Goal: Contribute content

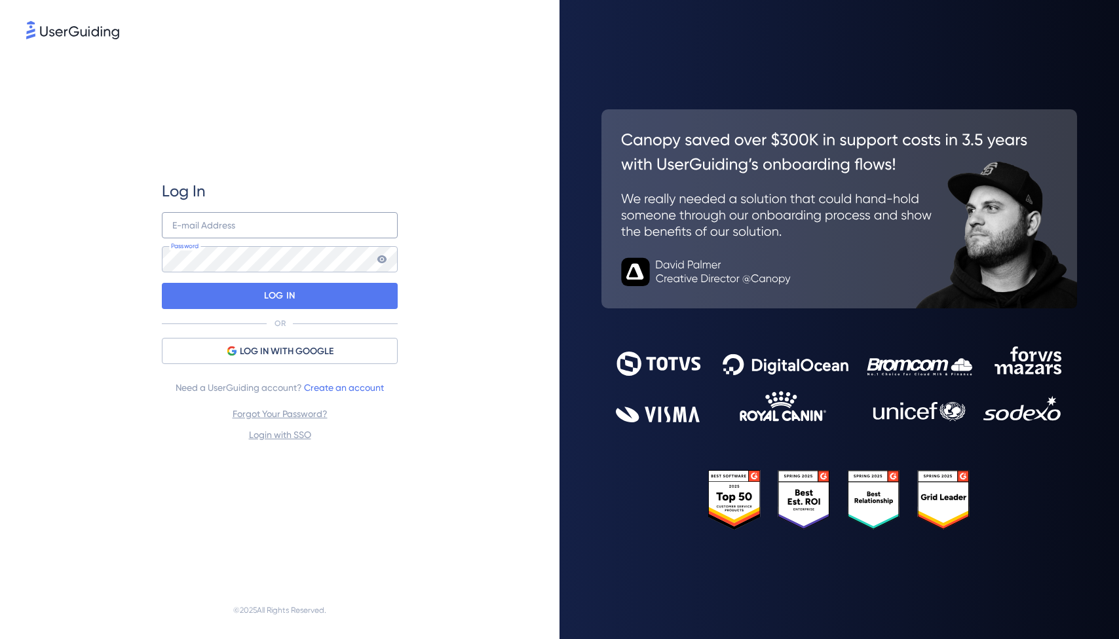
type input "[PERSON_NAME][EMAIL_ADDRESS][PERSON_NAME][DOMAIN_NAME]"
drag, startPoint x: 295, startPoint y: 233, endPoint x: 318, endPoint y: 238, distance: 24.0
click at [295, 234] on input "[PERSON_NAME][EMAIL_ADDRESS][PERSON_NAME][DOMAIN_NAME]" at bounding box center [280, 225] width 236 height 26
click at [457, 303] on div "Log In [PERSON_NAME][EMAIL_ADDRESS][PERSON_NAME][DOMAIN_NAME] E-mail Address Pa…" at bounding box center [279, 312] width 507 height 540
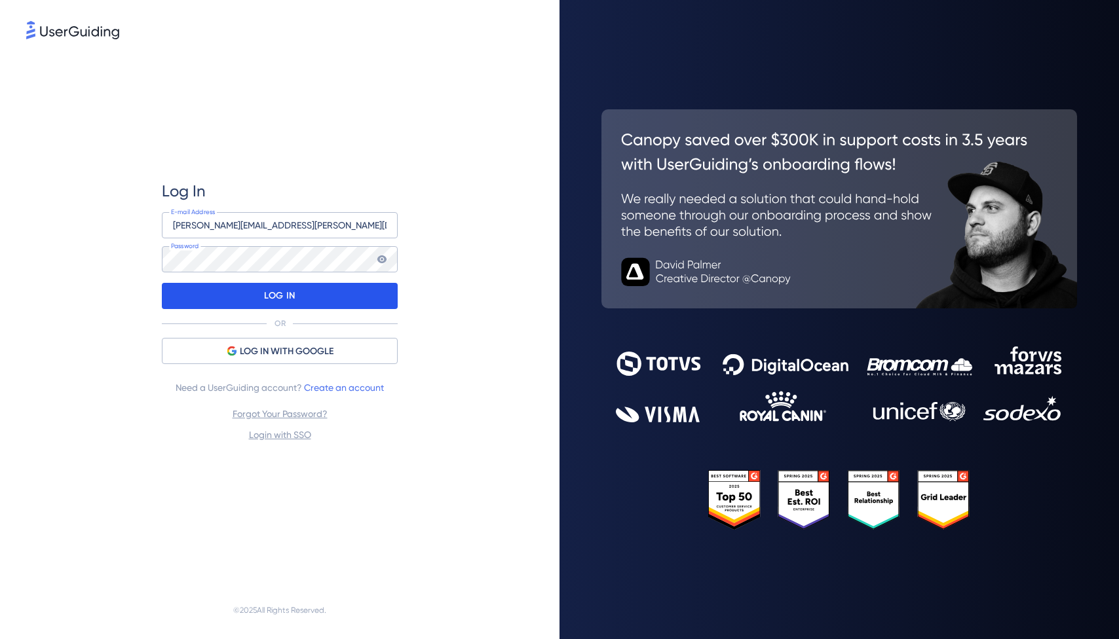
click at [350, 303] on div "LOG IN" at bounding box center [280, 296] width 236 height 26
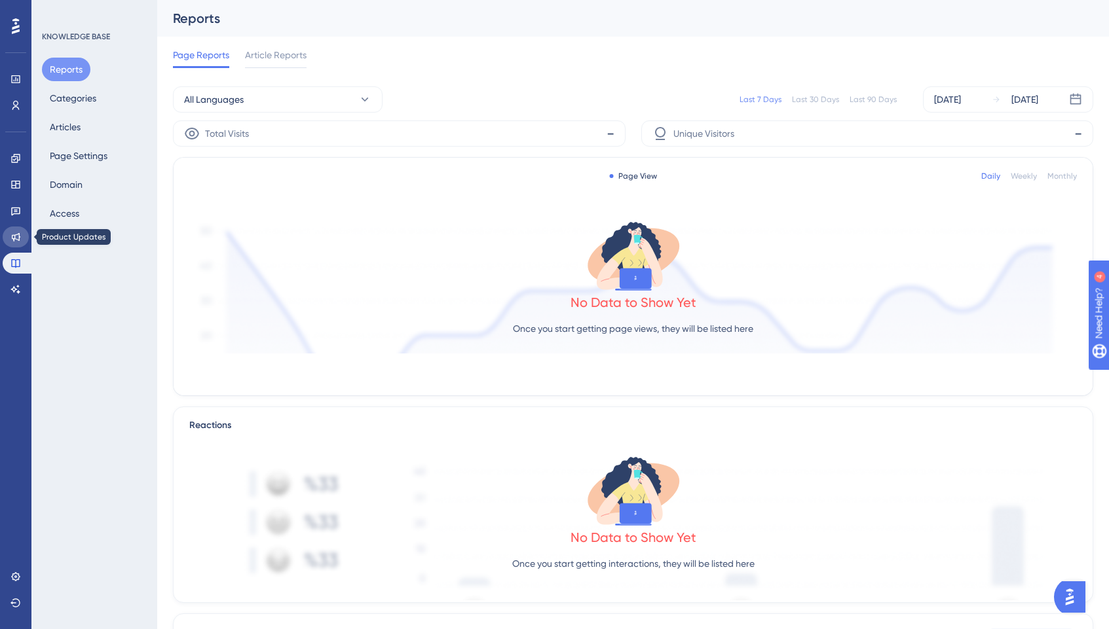
click at [13, 238] on icon at bounding box center [15, 237] width 10 height 10
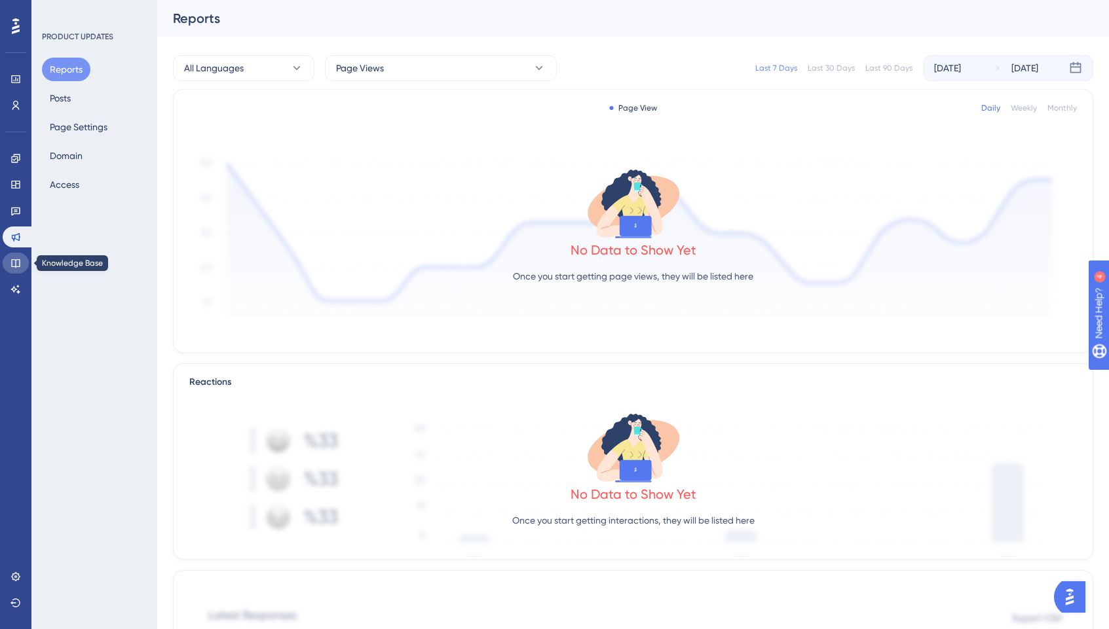
click at [14, 264] on icon at bounding box center [15, 263] width 10 height 10
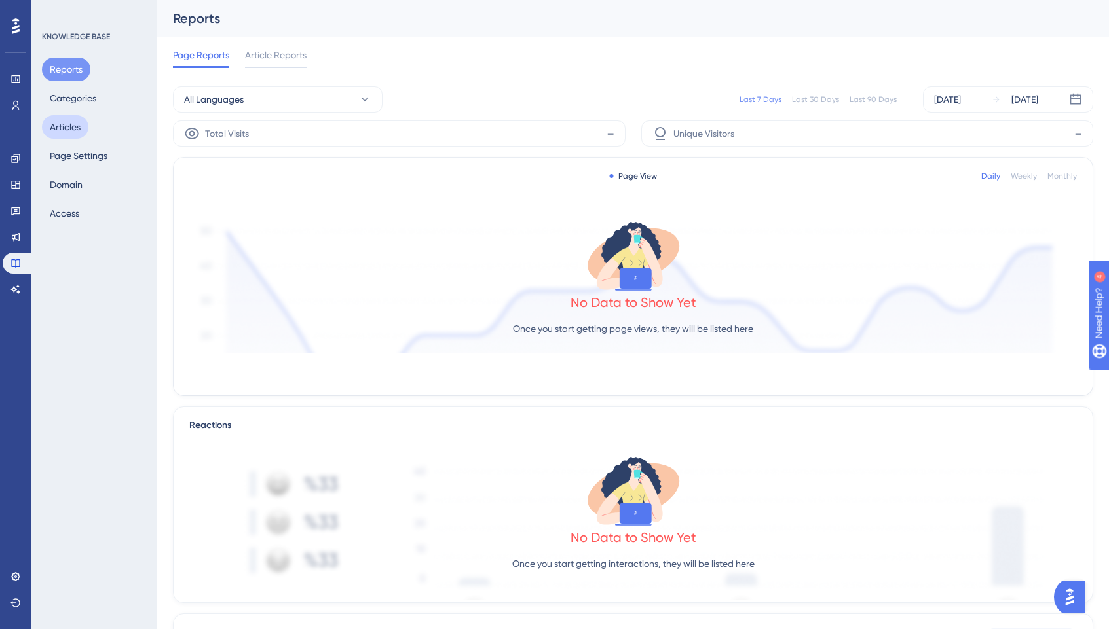
click at [56, 133] on button "Articles" at bounding box center [65, 127] width 47 height 24
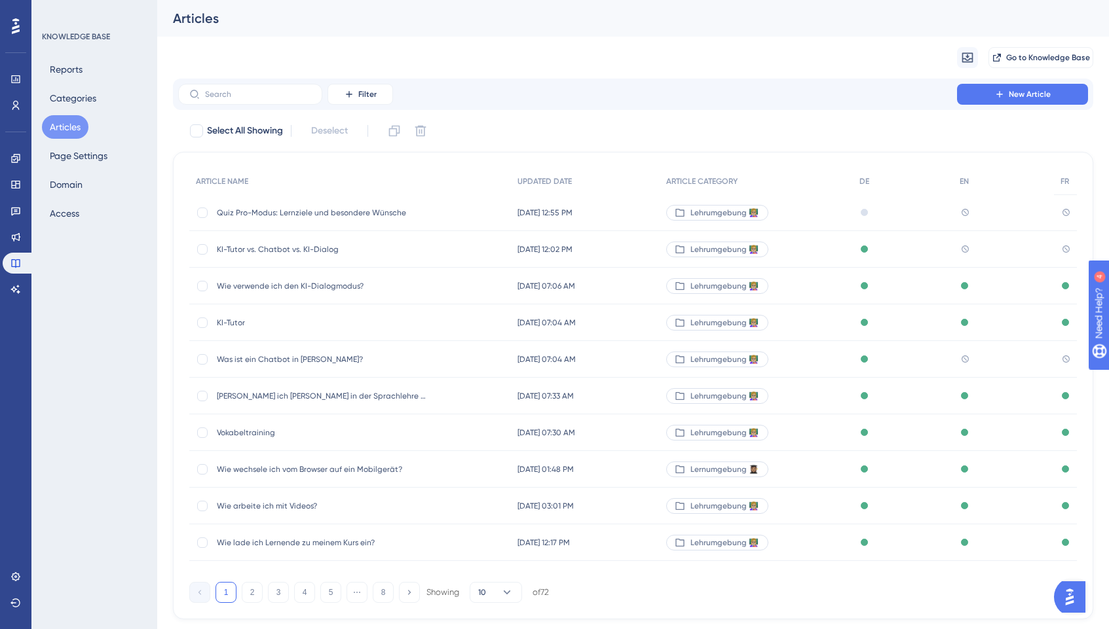
click at [334, 242] on div "KI-Tutor vs. Chatbot vs. KI-Dialog KI-Tutor vs. Chatbot vs. KI-Dialog" at bounding box center [322, 249] width 210 height 37
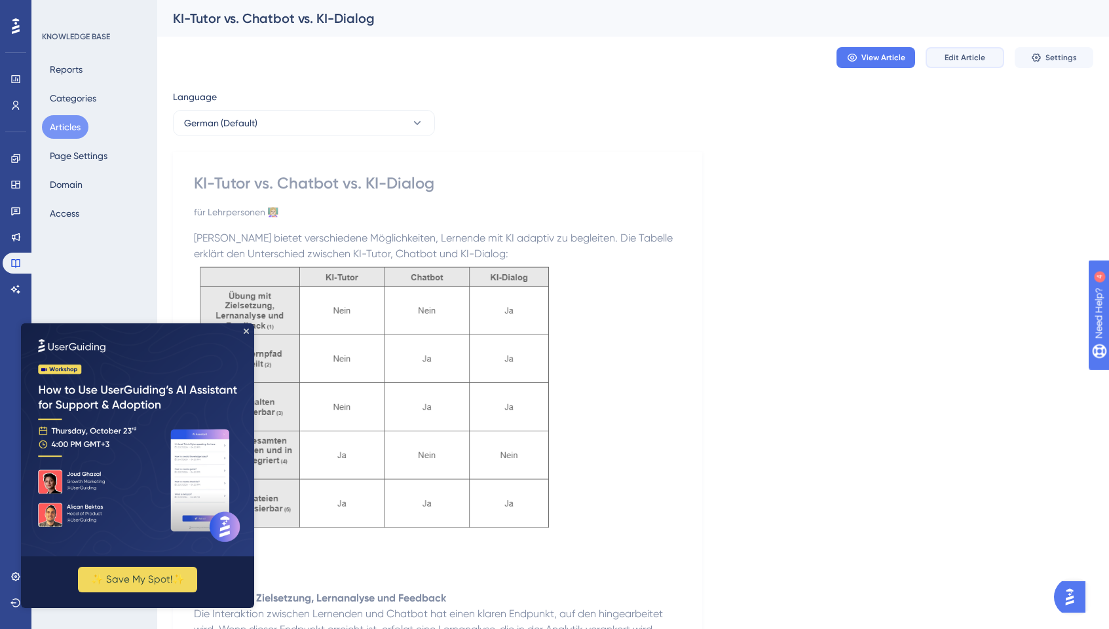
click at [970, 64] on button "Edit Article" at bounding box center [964, 57] width 79 height 21
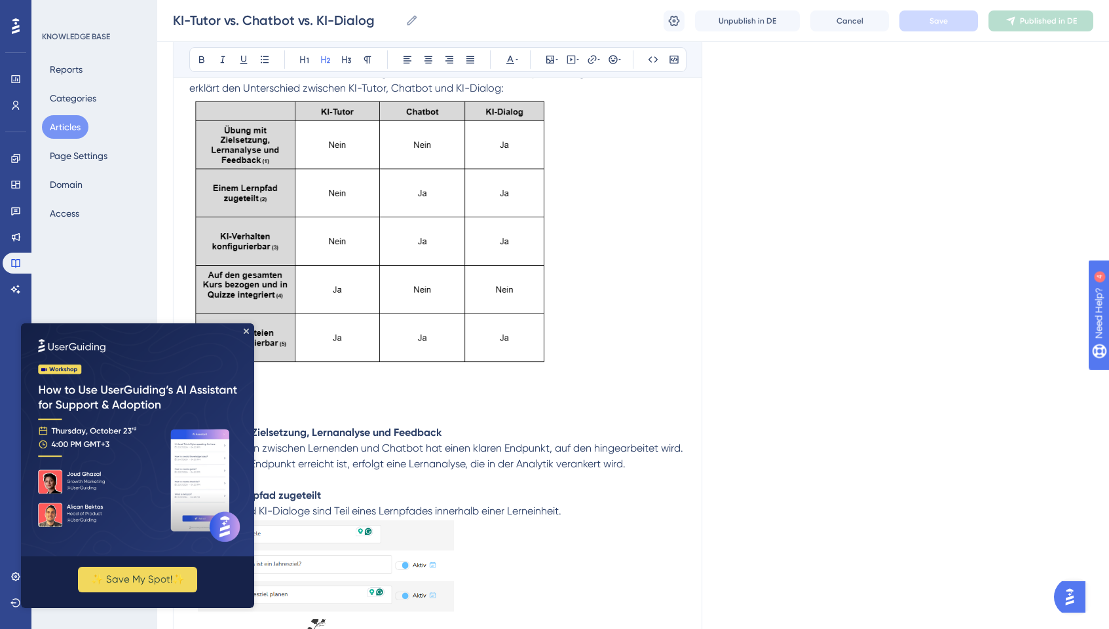
click at [482, 253] on img at bounding box center [370, 233] width 362 height 274
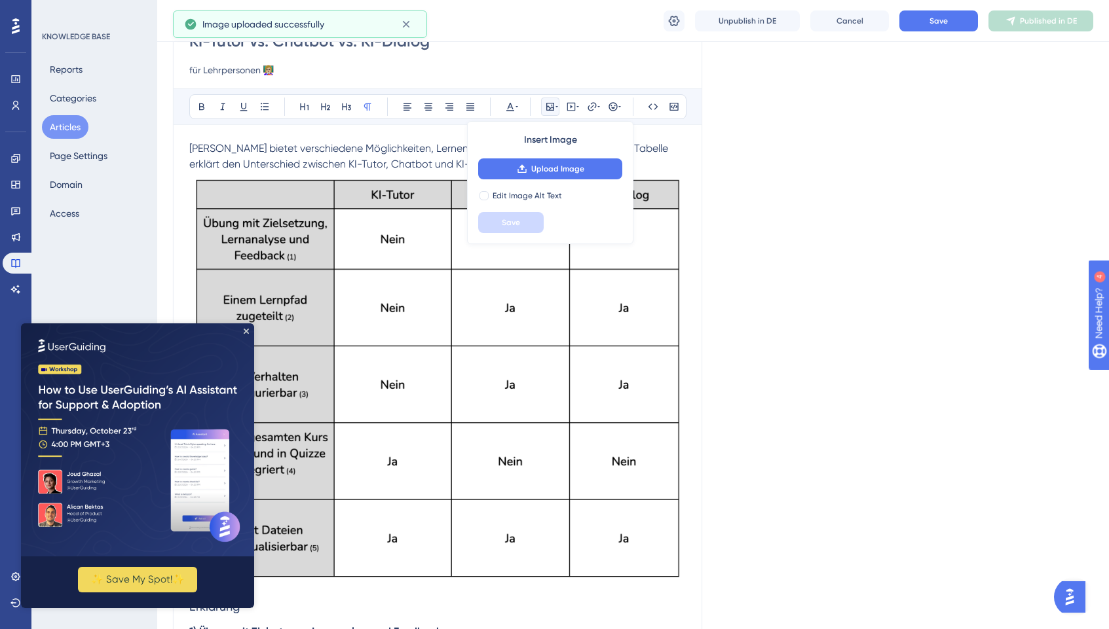
scroll to position [86, 0]
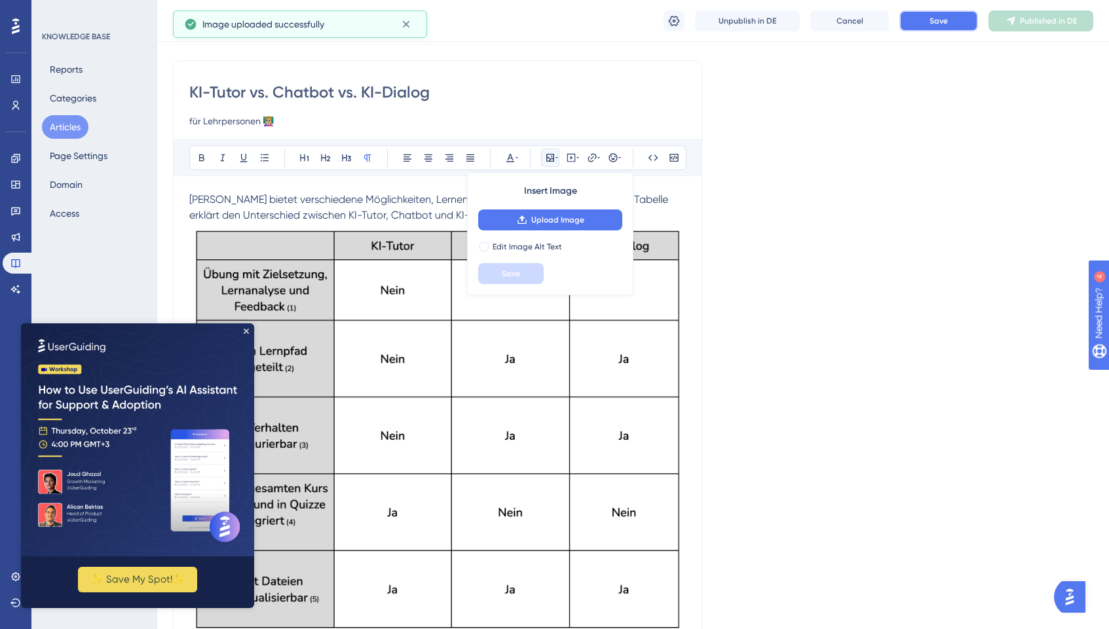
click at [950, 16] on button "Save" at bounding box center [938, 20] width 79 height 21
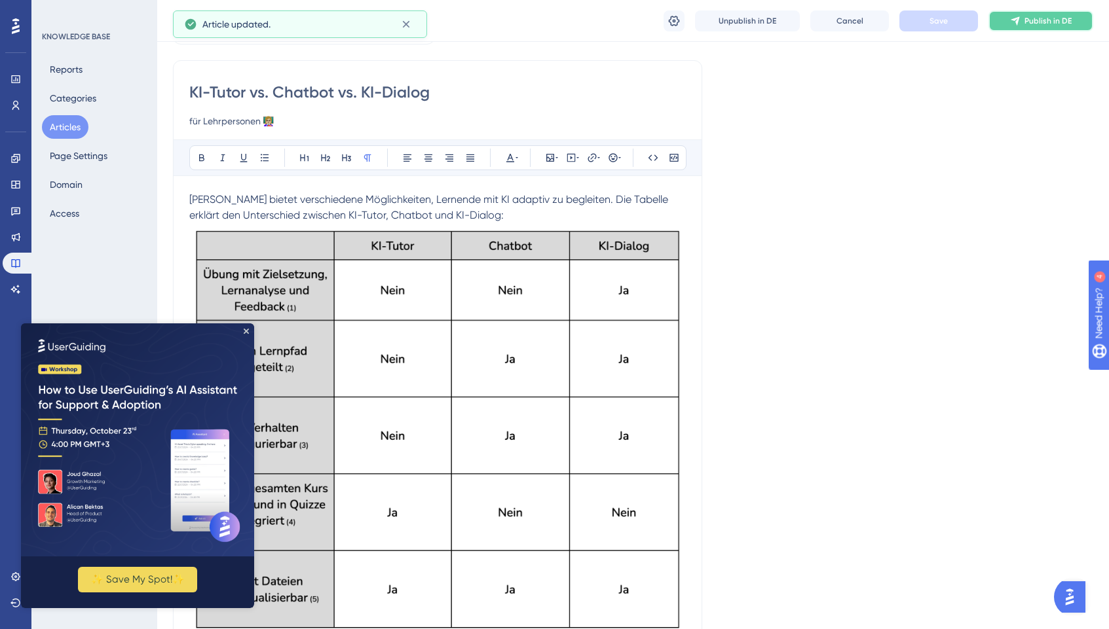
click at [1041, 24] on span "Publish in DE" at bounding box center [1047, 21] width 47 height 10
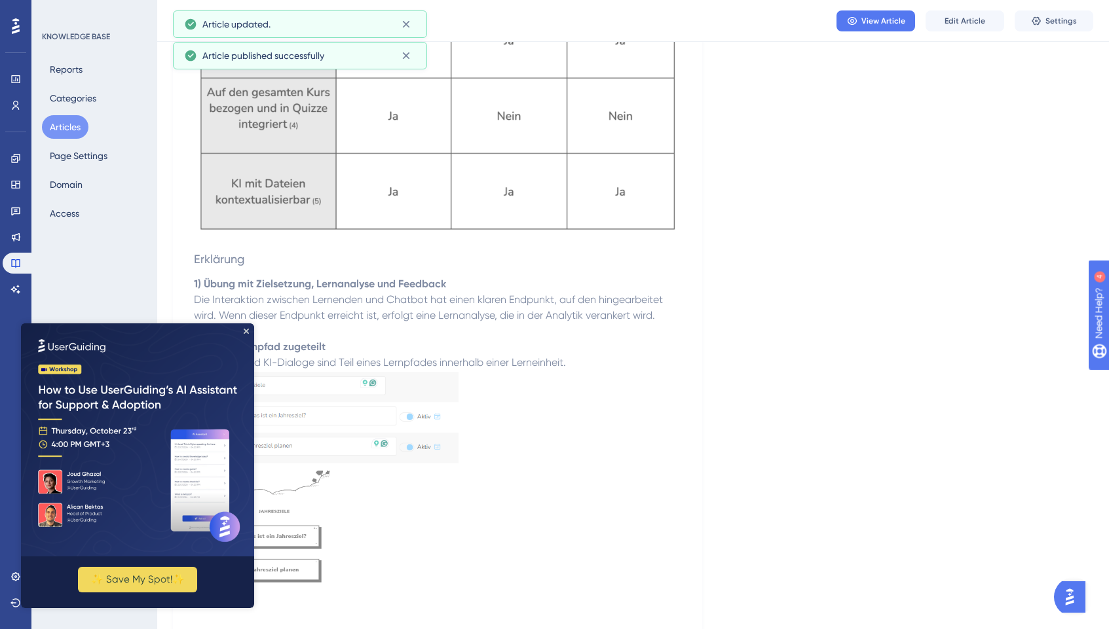
scroll to position [129, 0]
